Goal: Register for event/course

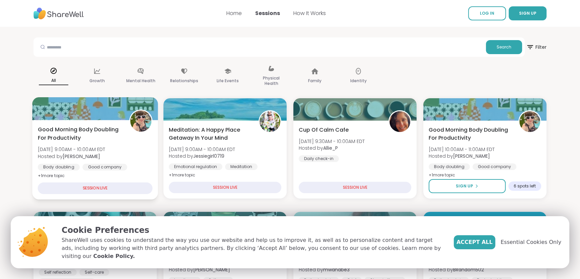
click at [102, 192] on div "SESSION LIVE" at bounding box center [95, 189] width 115 height 12
click at [102, 190] on div "SESSION LIVE" at bounding box center [95, 189] width 115 height 12
click at [88, 148] on span "[DATE] 9:00AM - 10:00AM EDT" at bounding box center [72, 149] width 68 height 7
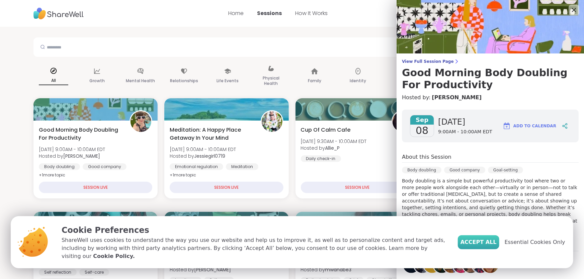
click at [485, 245] on span "Accept All" at bounding box center [478, 243] width 36 height 8
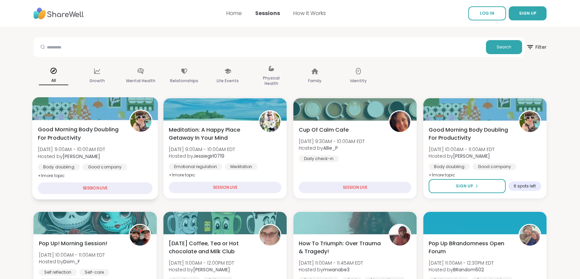
click at [90, 136] on span "Good Morning Body Doubling For Productivity" at bounding box center [80, 134] width 84 height 16
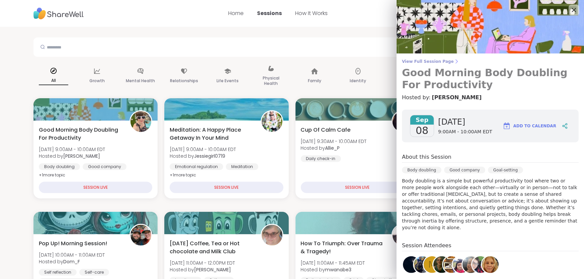
click at [425, 61] on span "View Full Session Page" at bounding box center [490, 61] width 177 height 5
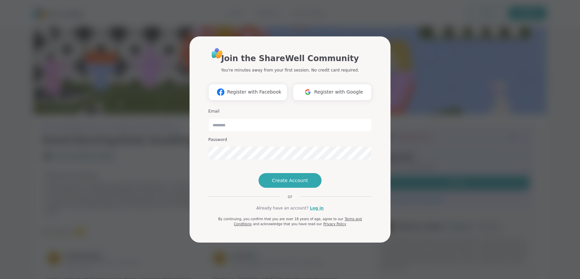
click at [87, 147] on div "Join the ShareWell Community You're minutes away from your first session. No cr…" at bounding box center [290, 139] width 572 height 279
